Goal: Information Seeking & Learning: Learn about a topic

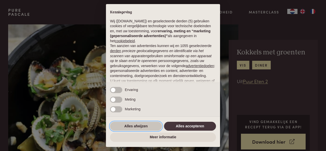
click at [137, 125] on button "Alles afwijzen" at bounding box center [136, 126] width 52 height 9
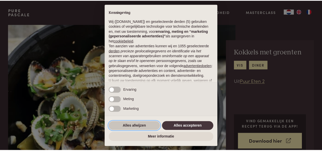
scroll to position [53, 0]
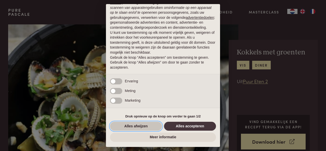
click at [151, 127] on button "Alles afwijzen" at bounding box center [136, 126] width 52 height 9
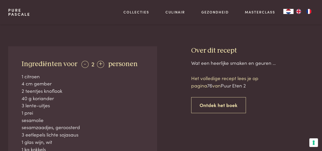
scroll to position [156, 0]
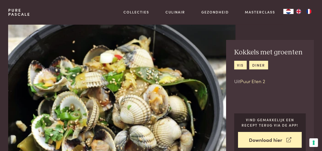
click at [251, 80] on link "Puur Eten 2" at bounding box center [252, 81] width 25 height 7
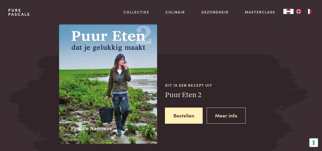
scroll to position [467, 0]
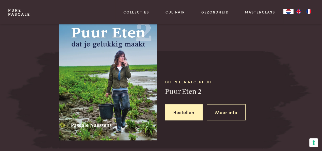
click at [180, 92] on h3 "Puur Eten 2" at bounding box center [214, 92] width 98 height 9
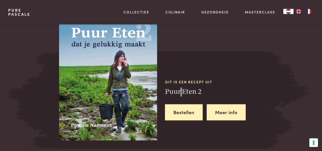
click at [222, 112] on link "Meer info" at bounding box center [226, 112] width 39 height 16
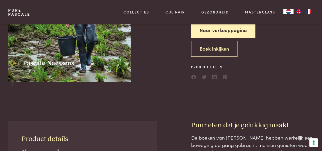
scroll to position [102, 0]
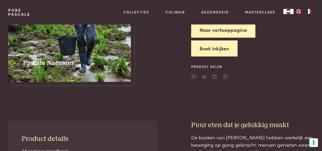
click at [214, 47] on button "Boek inkijken" at bounding box center [214, 48] width 46 height 16
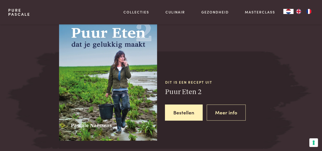
scroll to position [467, 0]
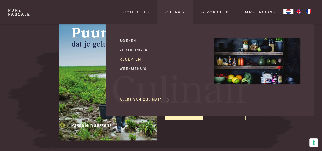
click at [134, 58] on link "Recepten" at bounding box center [163, 59] width 86 height 5
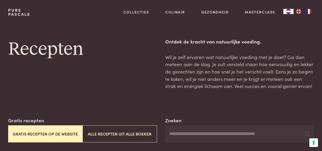
click at [62, 135] on button "Gratis recepten op de website" at bounding box center [45, 133] width 74 height 17
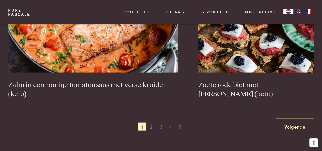
scroll to position [911, 0]
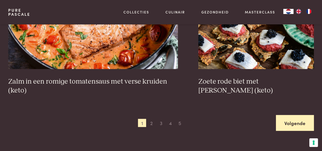
click at [287, 124] on link "Volgende" at bounding box center [295, 123] width 38 height 16
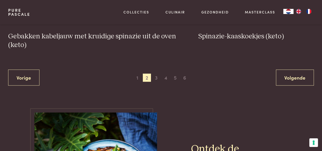
scroll to position [982, 0]
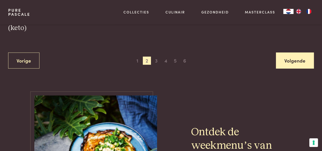
click at [293, 63] on link "Volgende" at bounding box center [295, 61] width 38 height 16
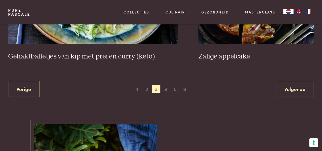
scroll to position [975, 0]
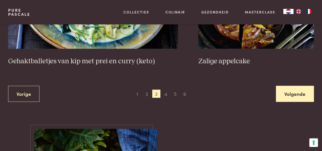
click at [291, 86] on link "Volgende" at bounding box center [295, 94] width 38 height 16
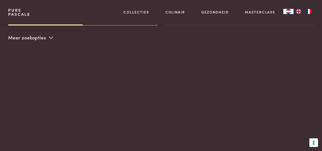
scroll to position [117, 0]
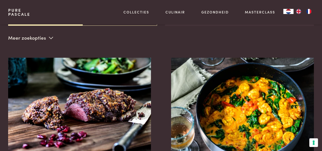
click at [49, 39] on icon at bounding box center [51, 37] width 4 height 5
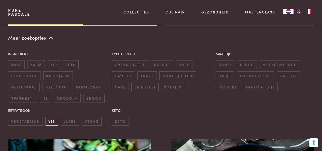
click at [50, 122] on span "vis" at bounding box center [52, 121] width 12 height 8
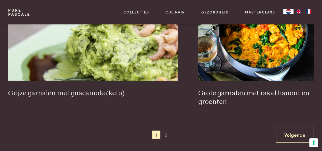
scroll to position [1016, 0]
click at [167, 131] on span "2" at bounding box center [166, 135] width 8 height 8
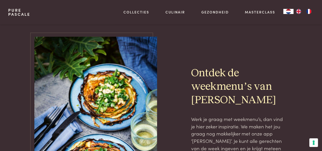
scroll to position [690, 0]
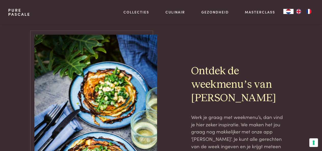
scroll to position [211, 0]
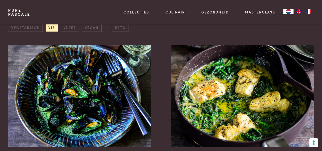
scroll to position [117, 0]
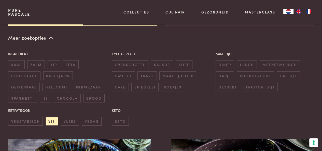
scroll to position [184, 0]
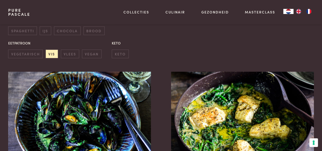
scroll to position [168, 0]
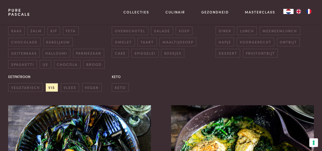
scroll to position [60, 0]
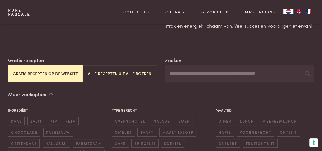
click at [178, 73] on input "Zoeken" at bounding box center [239, 73] width 149 height 17
click at [259, 76] on input "*******" at bounding box center [239, 73] width 149 height 17
click at [307, 74] on icon at bounding box center [307, 73] width 5 height 5
click at [306, 73] on icon at bounding box center [307, 73] width 5 height 5
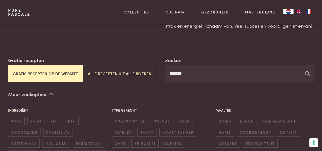
click at [306, 73] on icon at bounding box center [307, 73] width 5 height 5
click at [187, 74] on input "*******" at bounding box center [239, 73] width 149 height 17
type input "**********"
click at [307, 73] on icon at bounding box center [307, 73] width 5 height 5
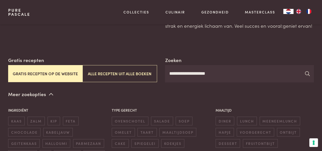
click at [307, 73] on icon at bounding box center [307, 73] width 5 height 5
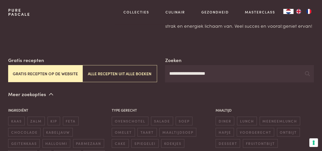
scroll to position [0, 0]
